Goal: Navigation & Orientation: Find specific page/section

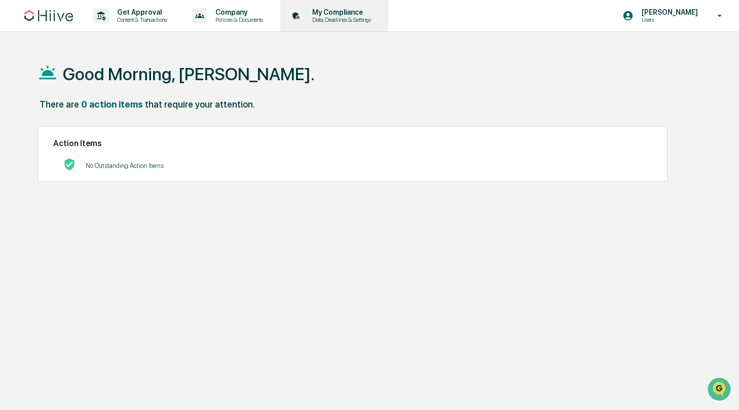
click at [376, 17] on p "Data, Deadlines & Settings" at bounding box center [340, 19] width 72 height 7
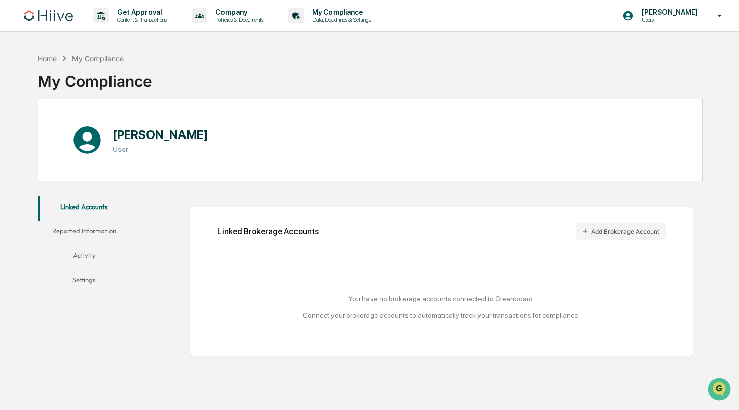
click at [90, 251] on button "Activity" at bounding box center [84, 257] width 93 height 24
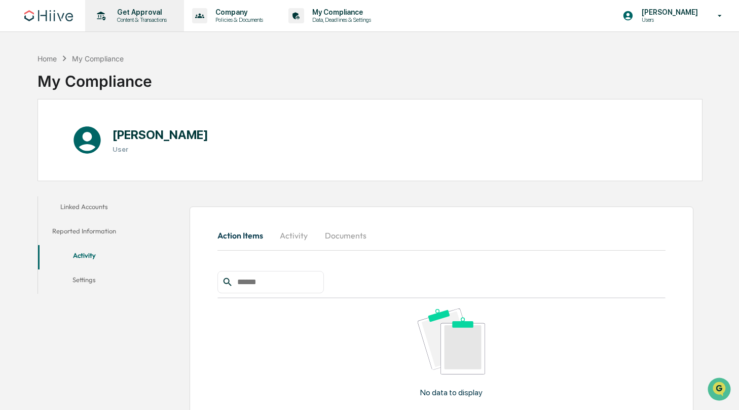
click at [172, 16] on p "Content & Transactions" at bounding box center [140, 19] width 63 height 7
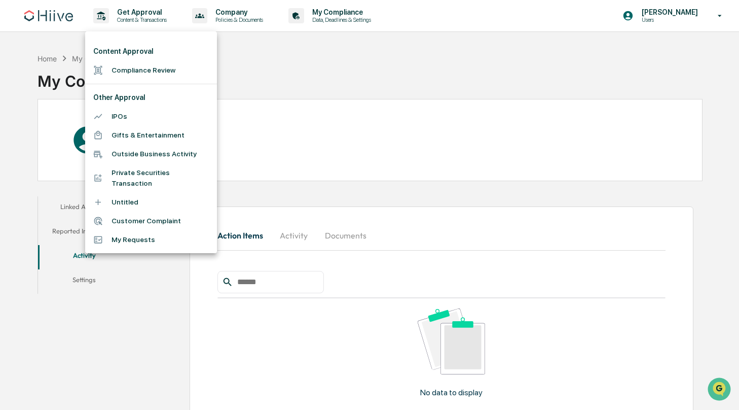
click at [160, 26] on div at bounding box center [369, 205] width 739 height 410
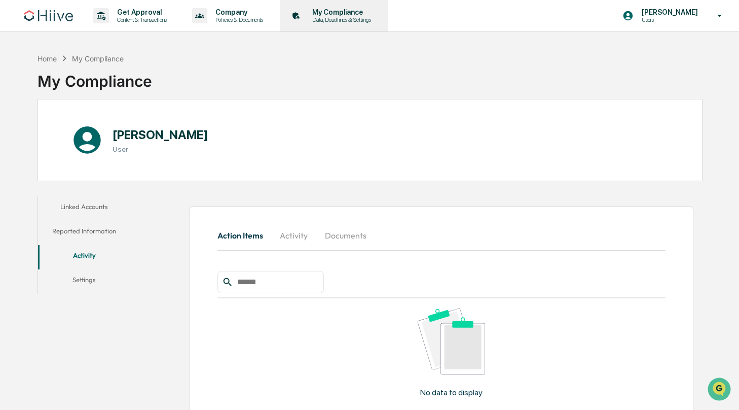
click at [362, 23] on div "My Compliance Data, Deadlines & Settings" at bounding box center [334, 15] width 98 height 31
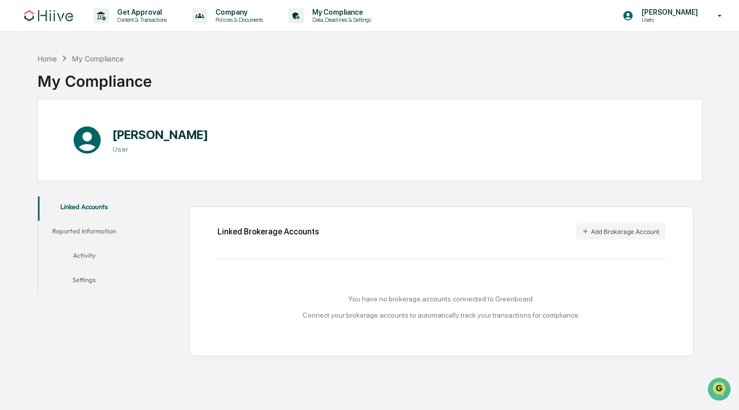
click at [94, 255] on button "Activity" at bounding box center [84, 257] width 93 height 24
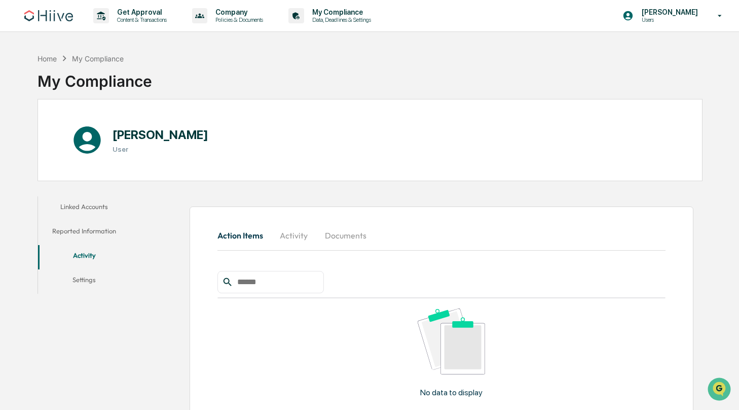
click at [98, 281] on button "Settings" at bounding box center [84, 281] width 93 height 24
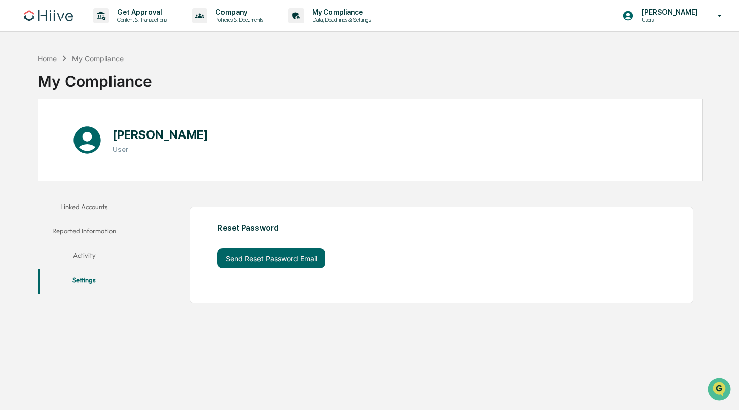
click at [107, 209] on button "Linked Accounts" at bounding box center [84, 208] width 93 height 24
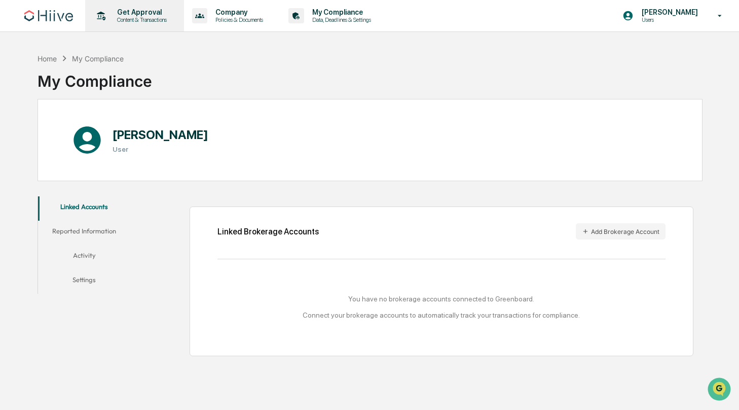
click at [170, 18] on p "Content & Transactions" at bounding box center [140, 19] width 63 height 7
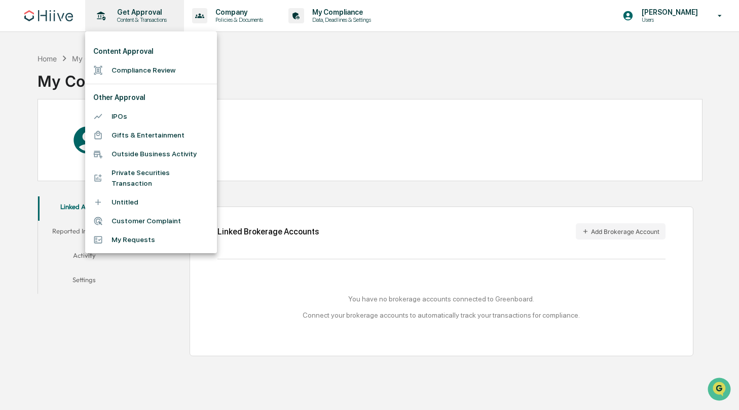
click at [170, 18] on div at bounding box center [369, 205] width 739 height 410
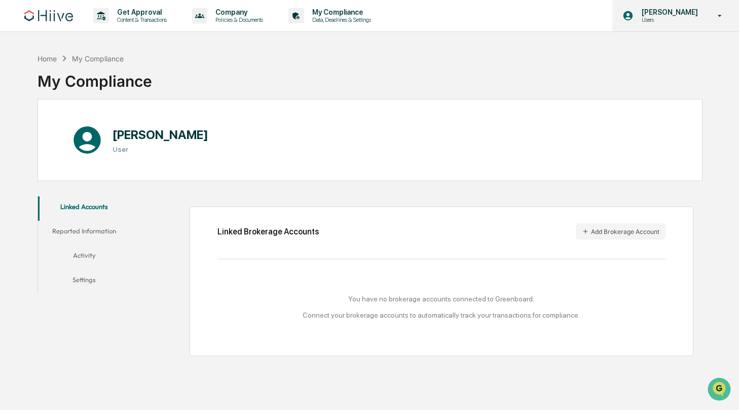
click at [721, 18] on icon at bounding box center [721, 16] width 18 height 10
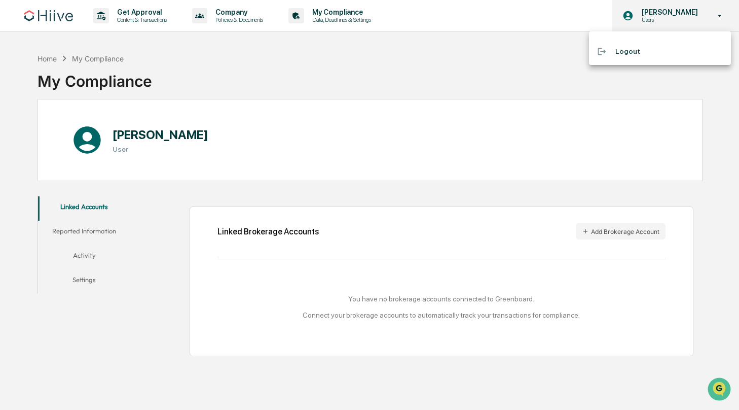
click at [721, 18] on div at bounding box center [369, 205] width 739 height 410
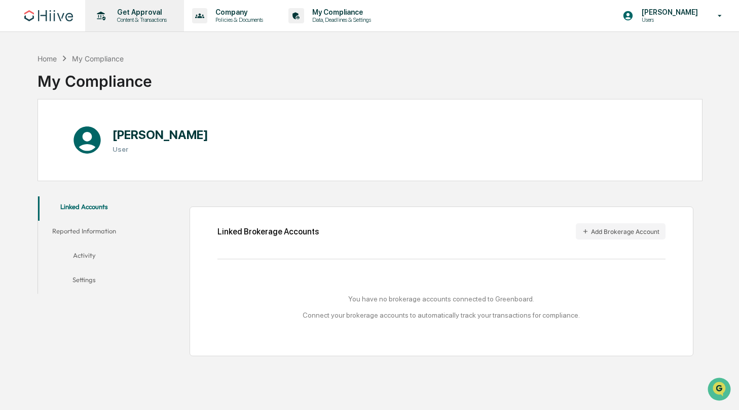
click at [142, 17] on p "Content & Transactions" at bounding box center [140, 19] width 63 height 7
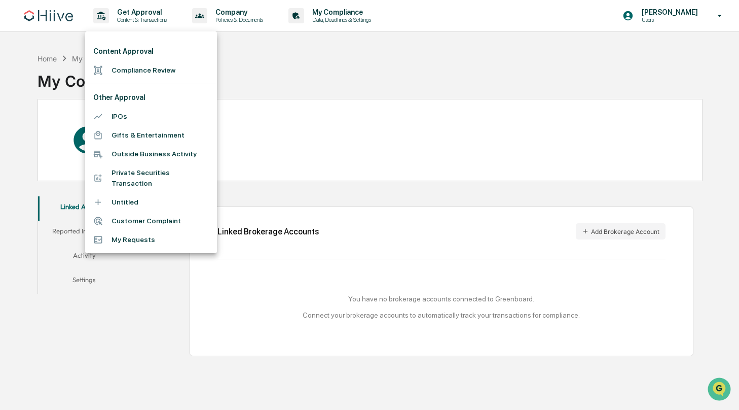
click at [62, 10] on div at bounding box center [369, 205] width 739 height 410
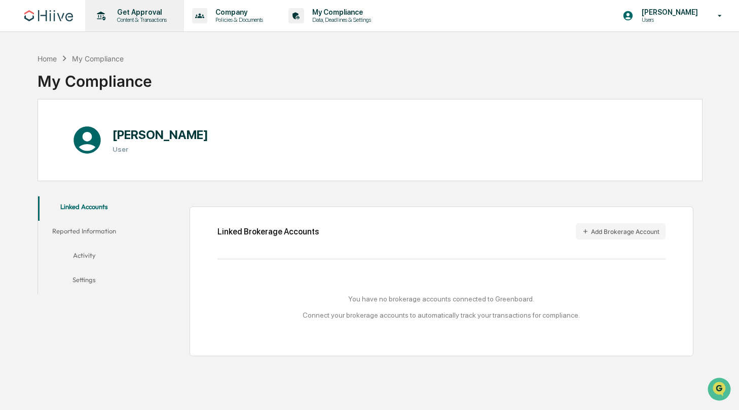
click at [127, 18] on p "Content & Transactions" at bounding box center [140, 19] width 63 height 7
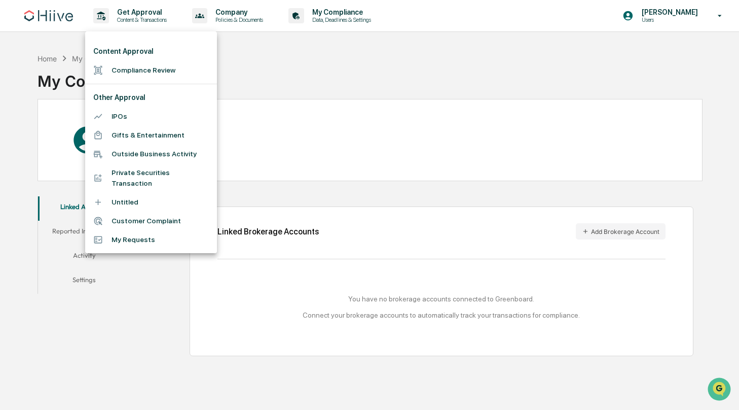
click at [266, 90] on div at bounding box center [369, 205] width 739 height 410
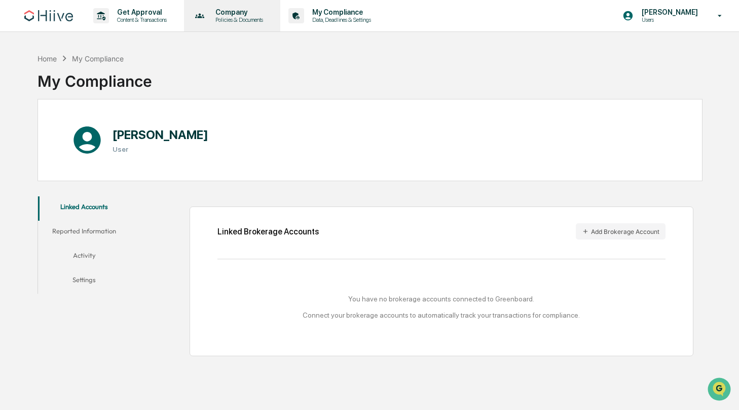
click at [246, 22] on p "Policies & Documents" at bounding box center [237, 19] width 61 height 7
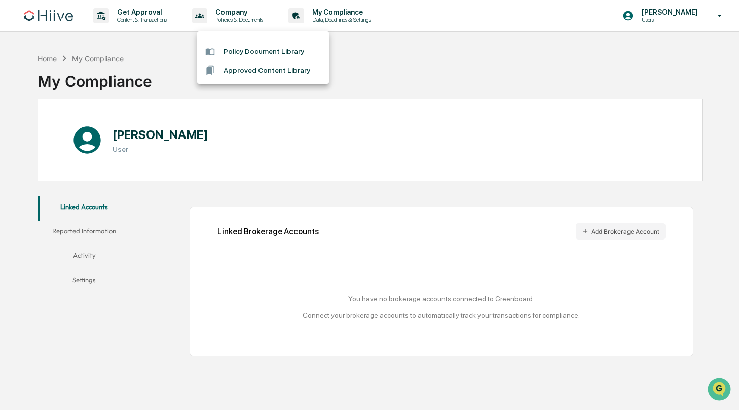
click at [157, 11] on div at bounding box center [369, 205] width 739 height 410
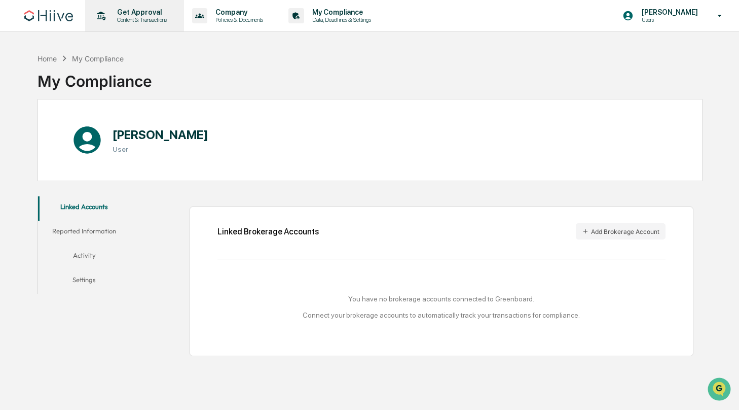
click at [140, 20] on p "Content & Transactions" at bounding box center [140, 19] width 63 height 7
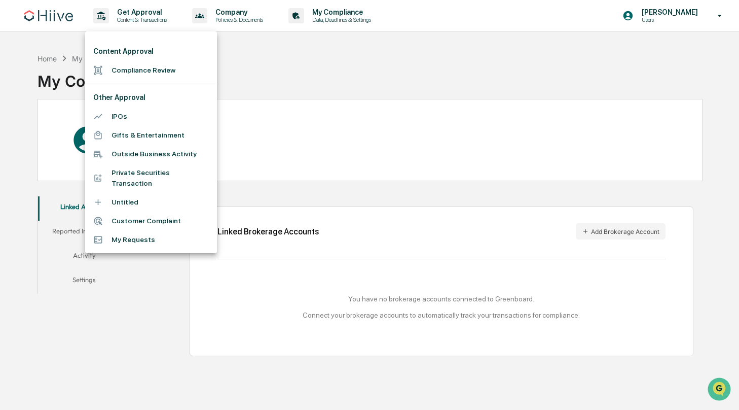
click at [277, 79] on div at bounding box center [369, 205] width 739 height 410
